Goal: Browse casually

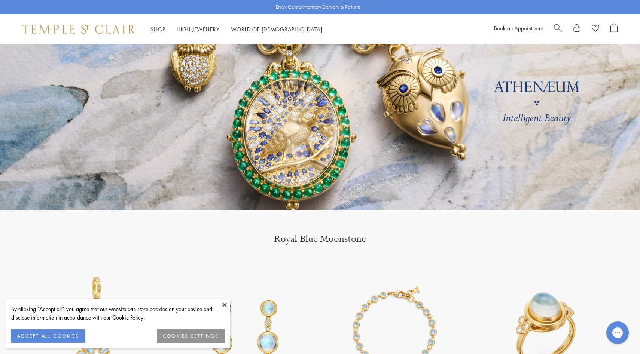
scroll to position [93, 0]
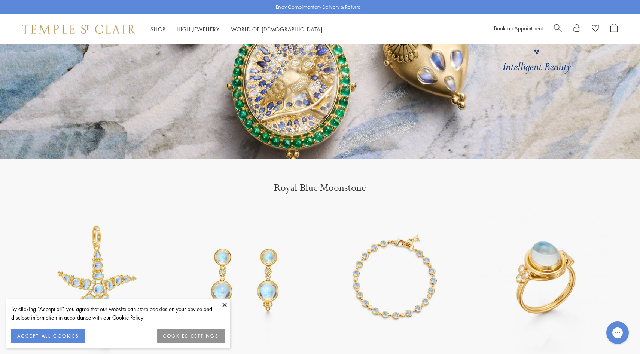
scroll to position [217, 0]
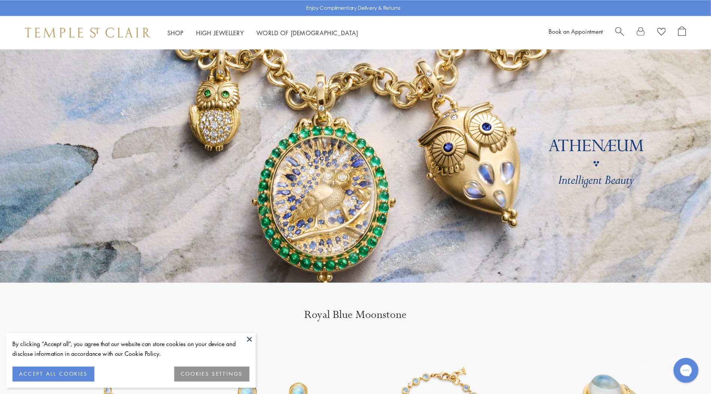
scroll to position [52, 0]
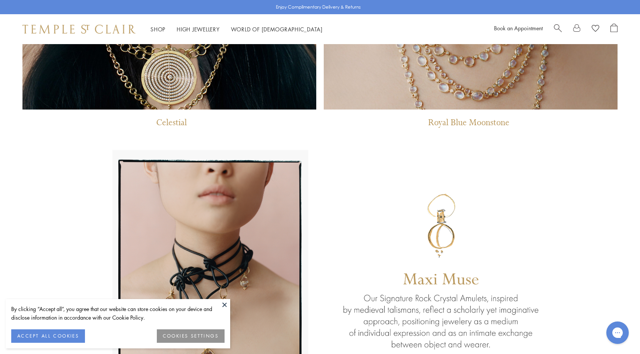
scroll to position [888, 0]
